Goal: Task Accomplishment & Management: Use online tool/utility

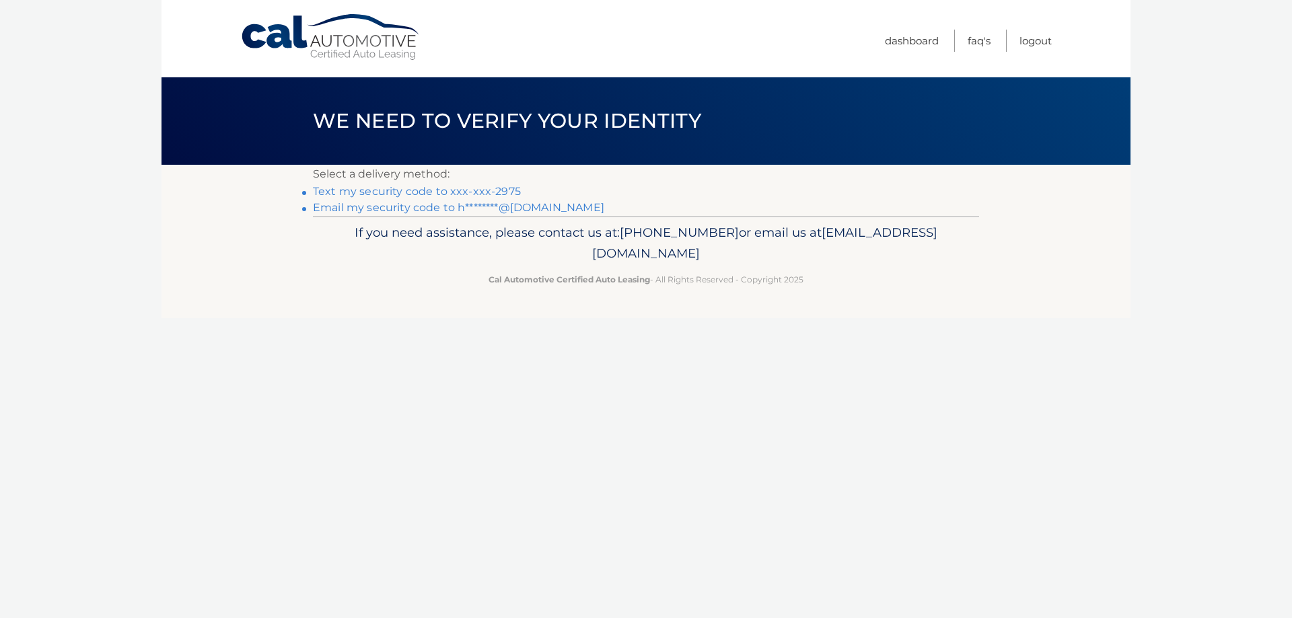
click at [457, 193] on link "Text my security code to xxx-xxx-2975" at bounding box center [417, 191] width 208 height 13
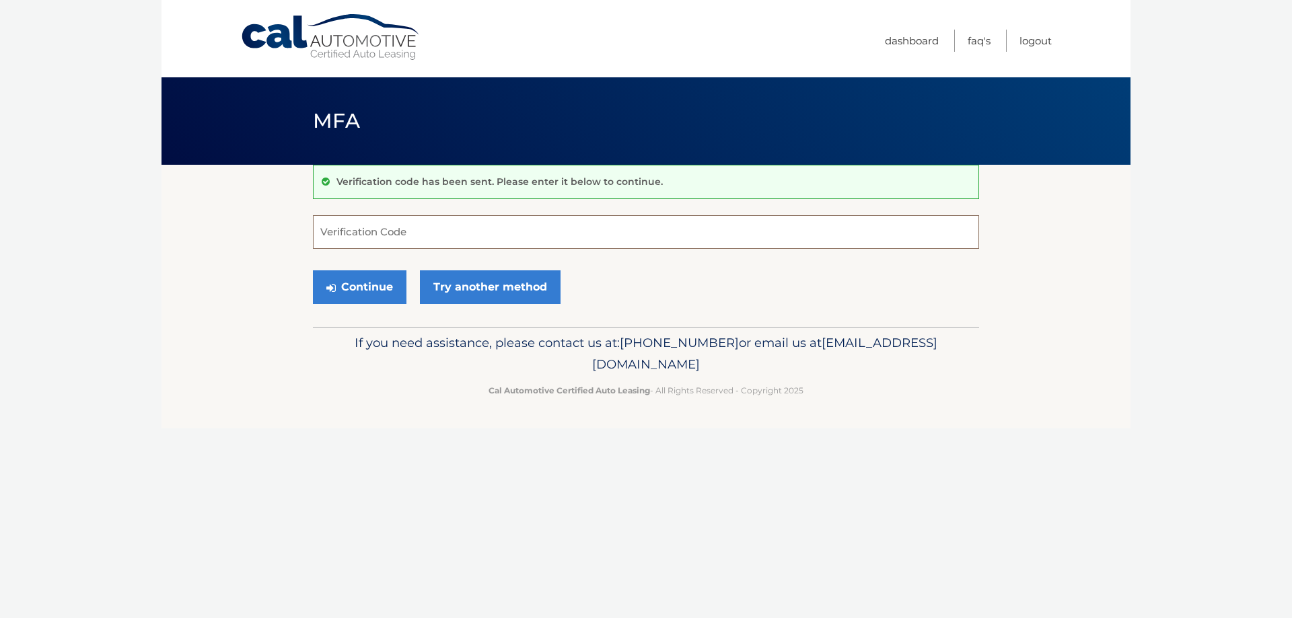
click at [461, 232] on input "Verification Code" at bounding box center [646, 232] width 666 height 34
type input "592691"
click at [347, 294] on button "Continue" at bounding box center [360, 287] width 94 height 34
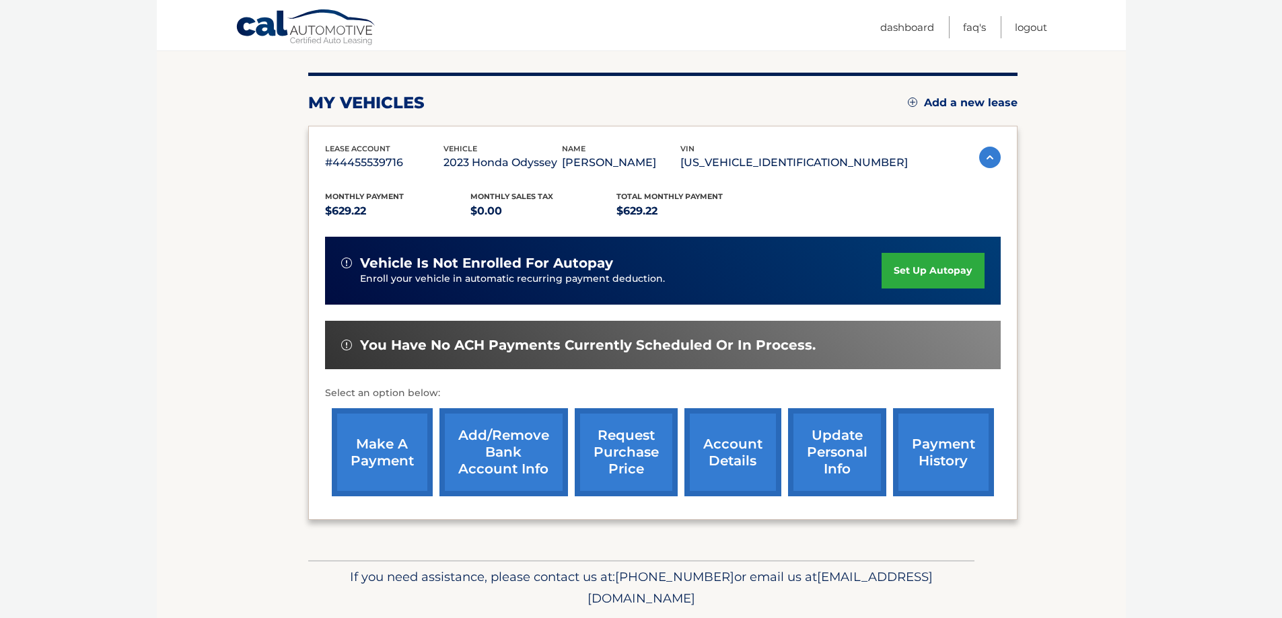
scroll to position [197, 0]
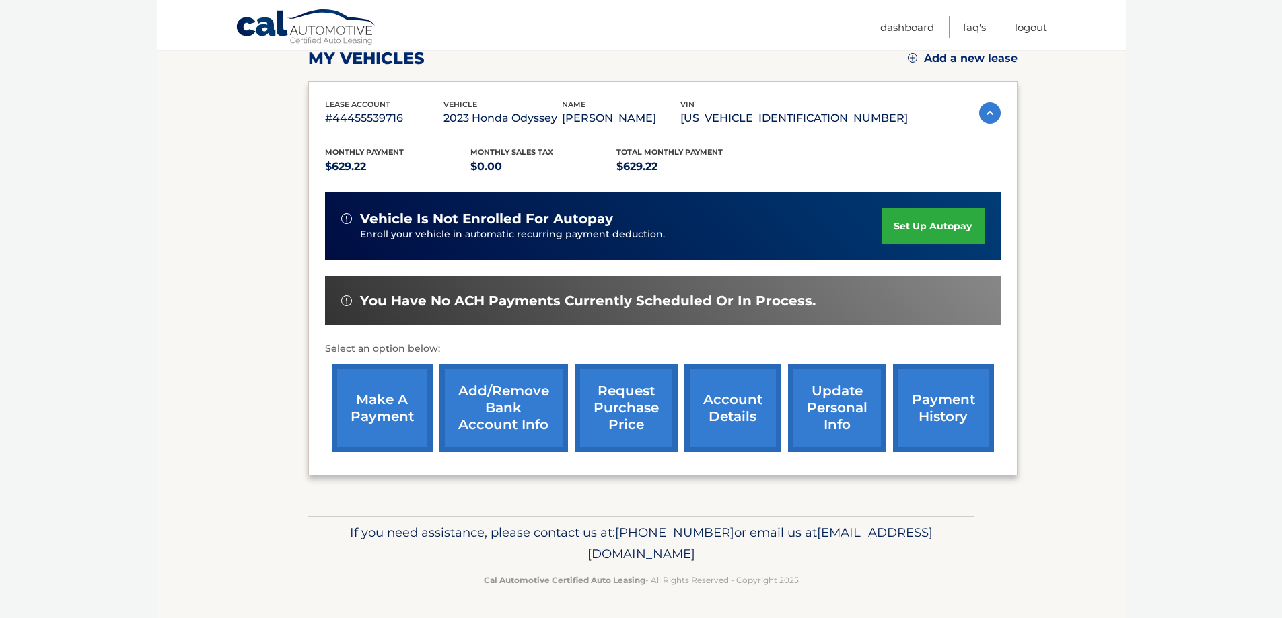
click at [393, 412] on link "make a payment" at bounding box center [382, 408] width 101 height 88
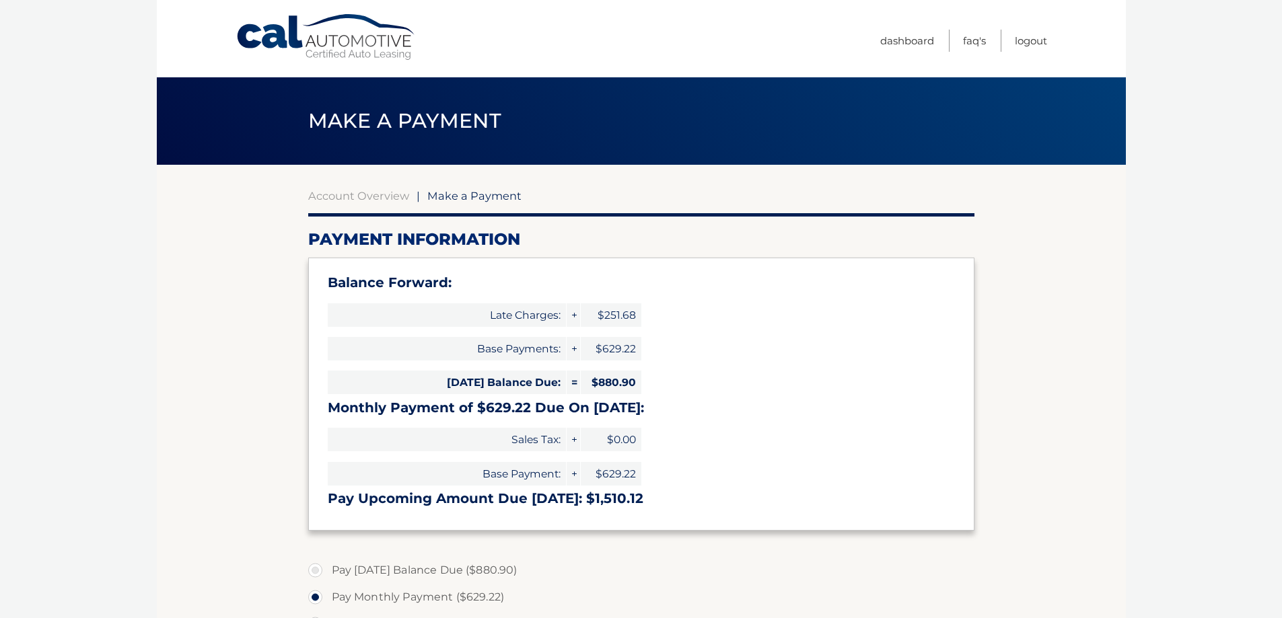
select select "NzNkOGY0NDEtZjM2ZC00N2QxLThlNzgtMmFhYTkxMDU1OGY0"
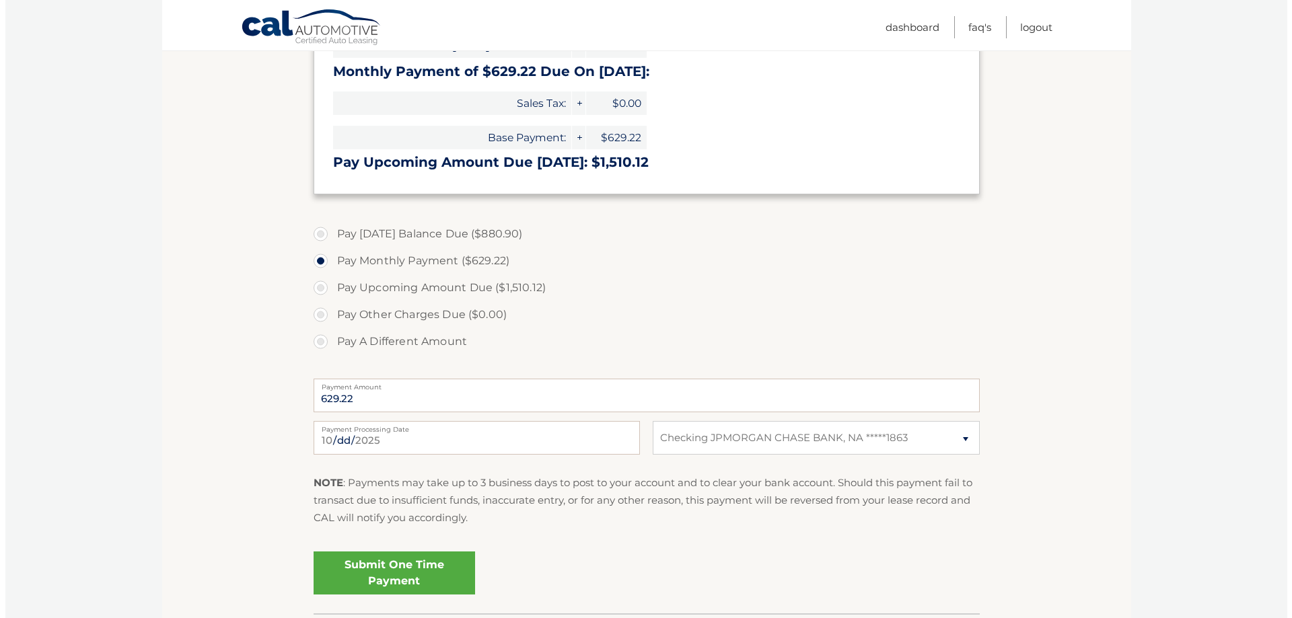
scroll to position [404, 0]
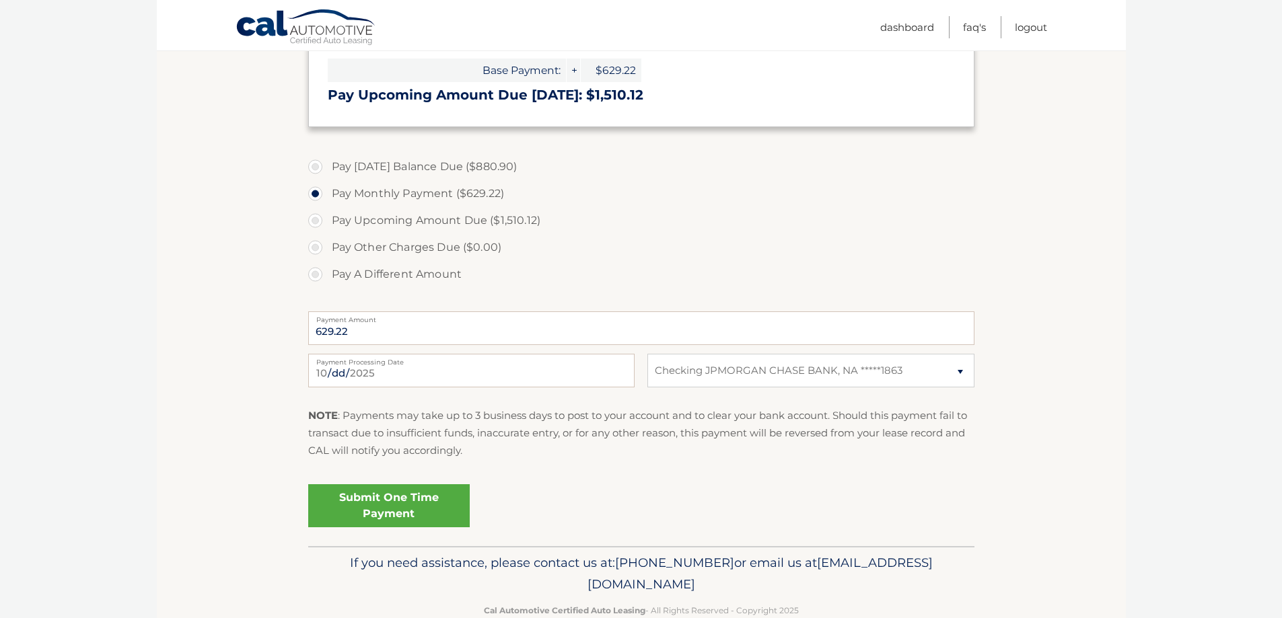
click at [412, 507] on link "Submit One Time Payment" at bounding box center [388, 505] width 161 height 43
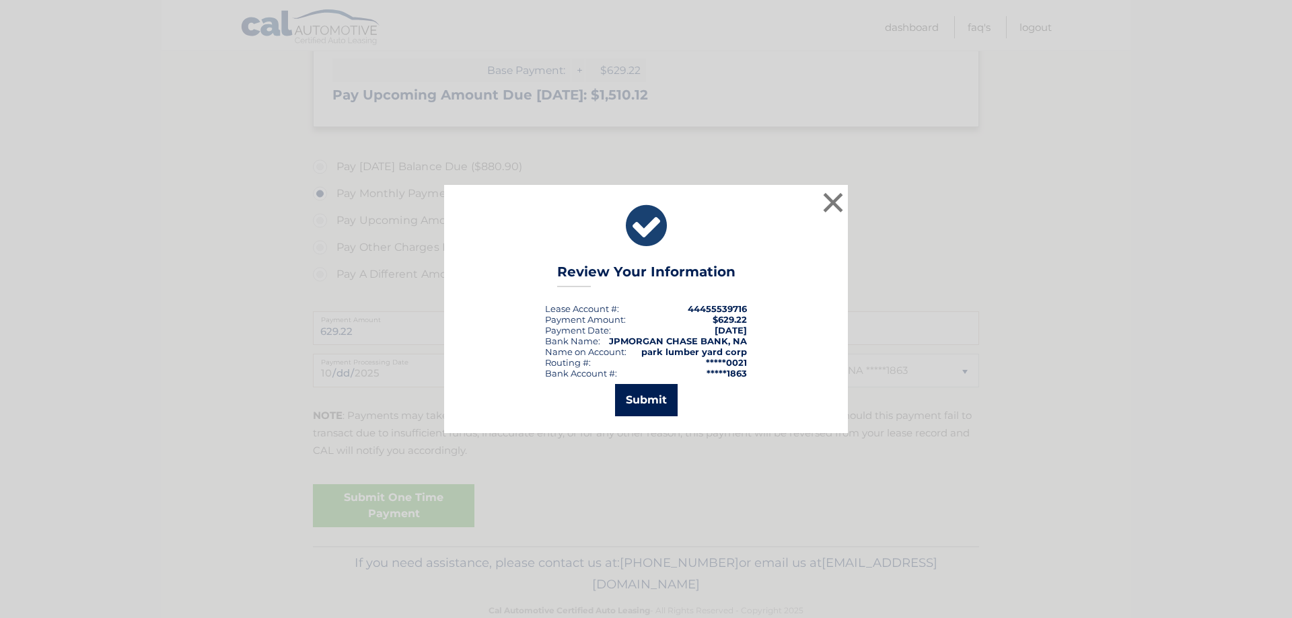
click at [661, 396] on button "Submit" at bounding box center [646, 400] width 63 height 32
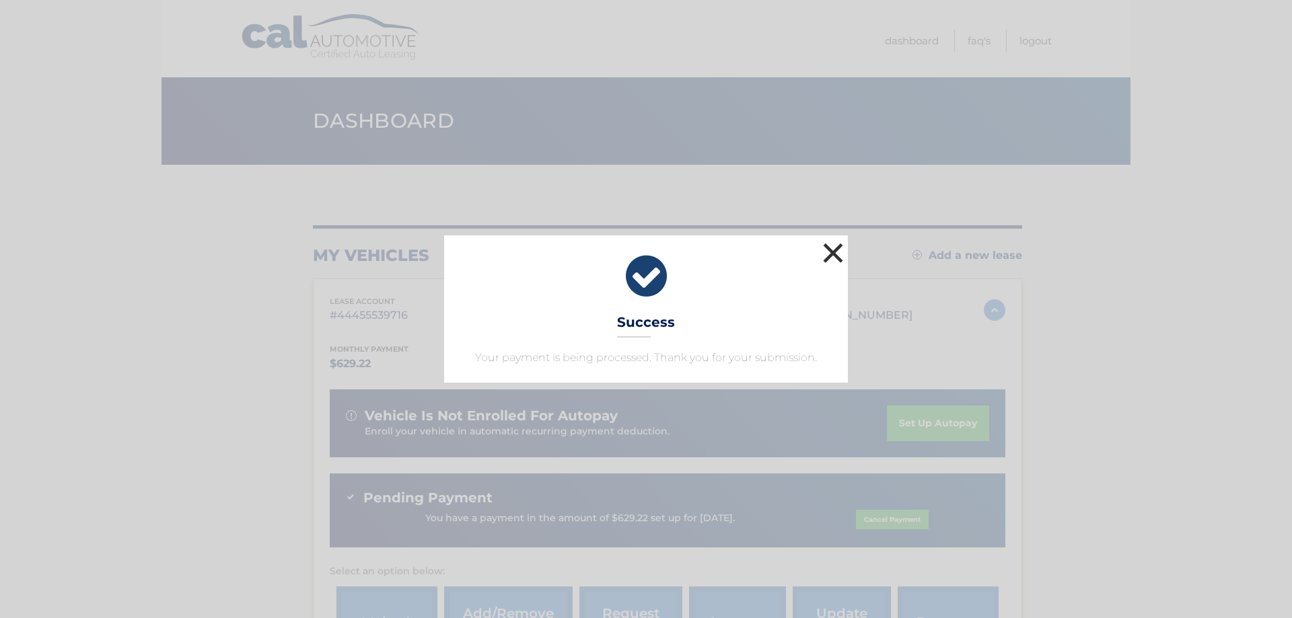
click at [835, 259] on button "×" at bounding box center [833, 253] width 27 height 27
